Goal: Information Seeking & Learning: Find specific fact

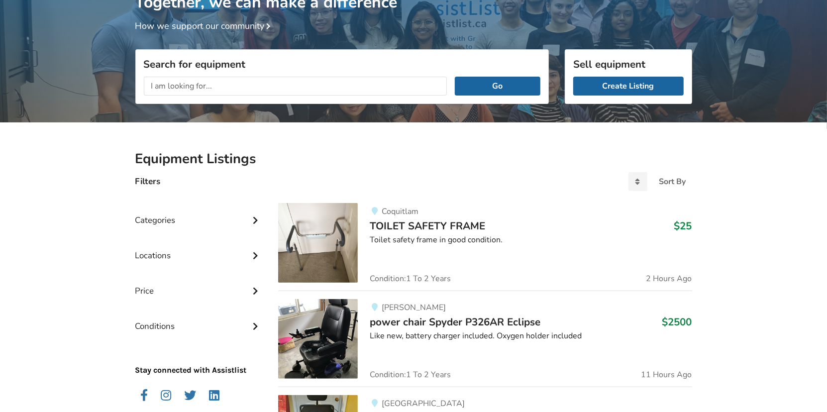
scroll to position [99, 0]
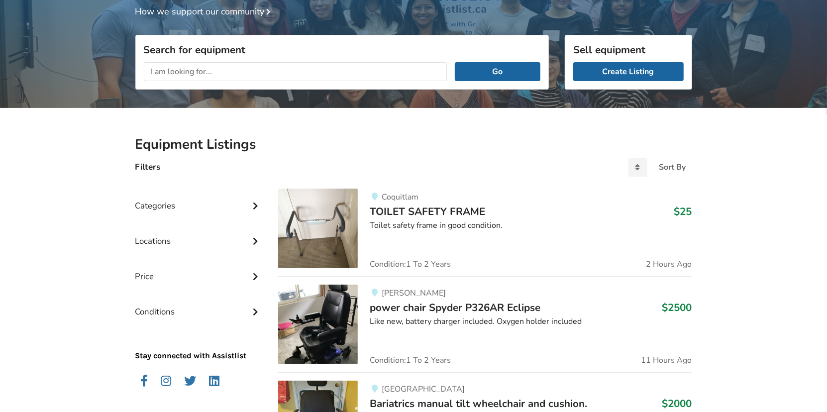
click at [225, 73] on input "text" at bounding box center [295, 71] width 303 height 19
click at [455, 62] on button "Go" at bounding box center [497, 71] width 85 height 19
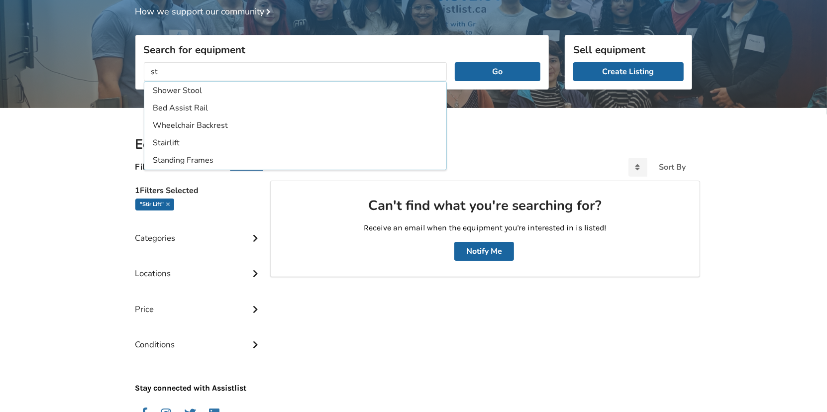
type input "s"
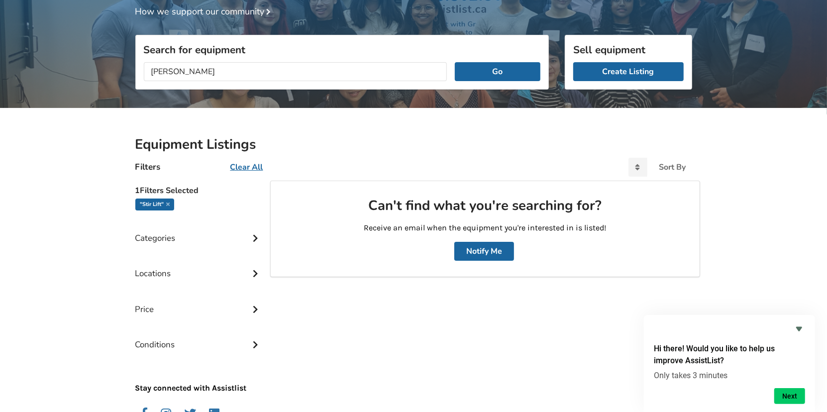
type input "garaventa"
click at [455, 62] on button "Go" at bounding box center [497, 71] width 85 height 19
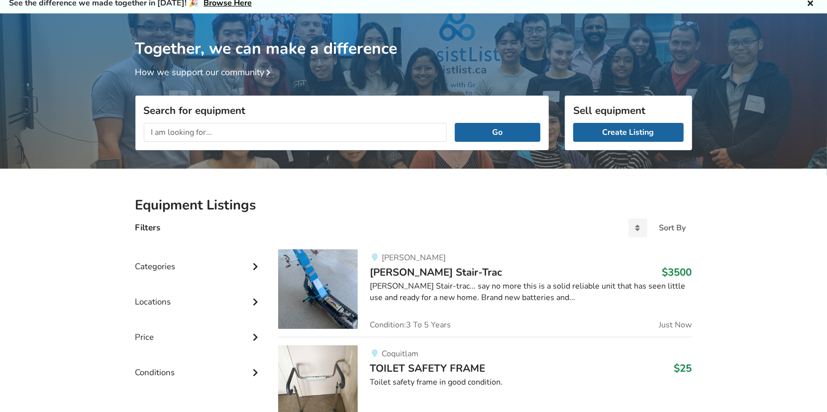
scroll to position [99, 0]
